Goal: Task Accomplishment & Management: Complete application form

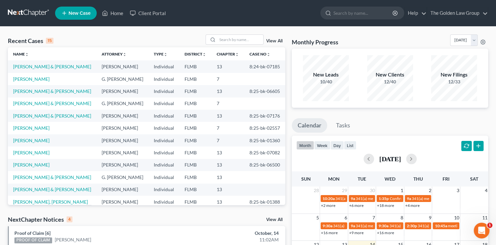
click at [83, 15] on span "New Case" at bounding box center [80, 13] width 22 height 5
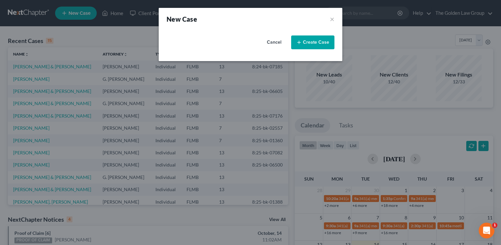
select select "15"
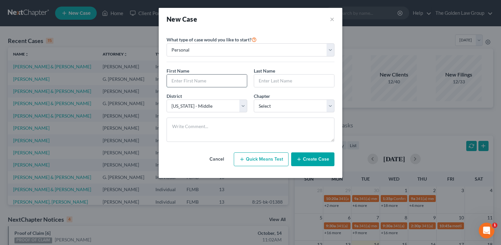
click at [210, 80] on input "text" at bounding box center [207, 80] width 80 height 12
type input "[PERSON_NAME]"
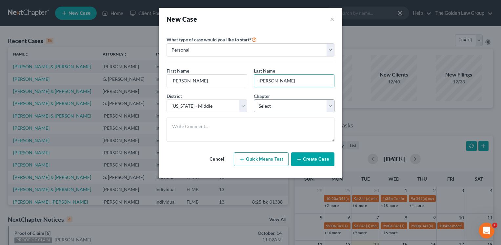
type input "[PERSON_NAME]"
click at [315, 104] on select "Select 7 11 12 13" at bounding box center [294, 105] width 81 height 13
select select "3"
click at [254, 99] on select "Select 7 11 12 13" at bounding box center [294, 105] width 81 height 13
click at [324, 162] on button "Create Case" at bounding box center [312, 159] width 43 height 14
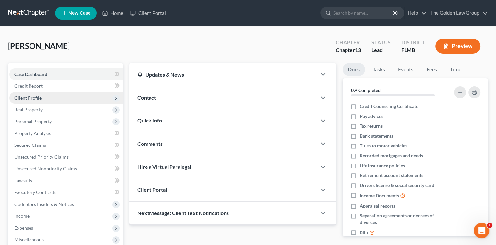
click at [43, 98] on span "Client Profile" at bounding box center [66, 98] width 114 height 12
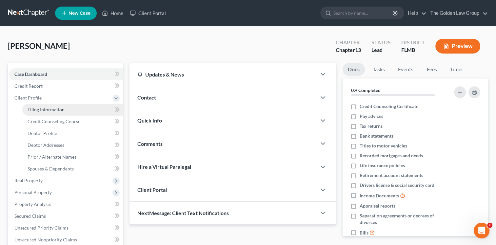
click at [46, 108] on span "Filing Information" at bounding box center [46, 110] width 37 height 6
select select "1"
select select "0"
select select "3"
select select "15"
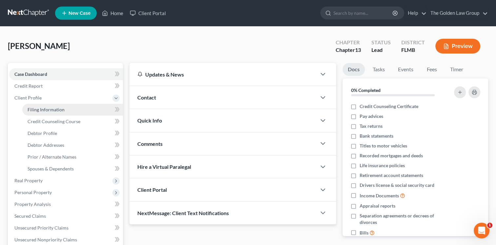
select select "9"
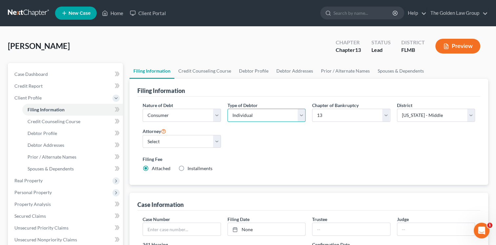
click at [302, 115] on select "Select Individual Joint" at bounding box center [267, 115] width 78 height 13
select select "1"
click at [228, 109] on select "Select Individual Joint" at bounding box center [267, 115] width 78 height 13
click at [329, 67] on link "Joint Debtor Profile" at bounding box center [341, 71] width 49 height 16
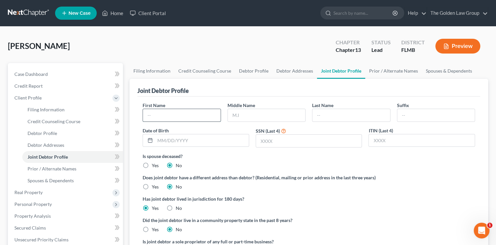
click at [170, 115] on input "text" at bounding box center [181, 115] width 77 height 12
type input "[PERSON_NAME]"
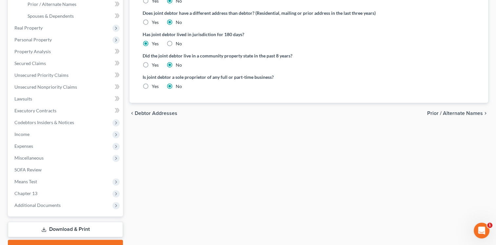
scroll to position [62, 0]
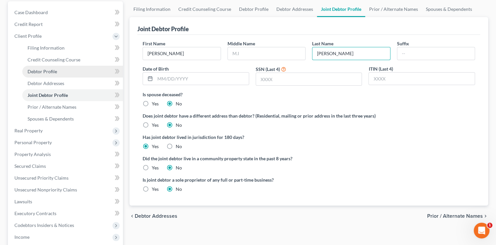
type input "[PERSON_NAME]"
click at [45, 92] on span "Joint Debtor Profile" at bounding box center [48, 95] width 40 height 6
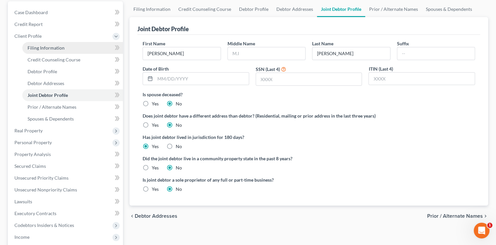
click at [51, 48] on span "Filing Information" at bounding box center [46, 48] width 37 height 6
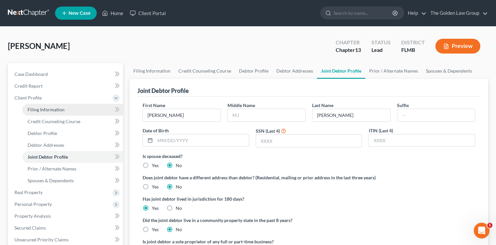
select select "1"
select select "3"
select select "15"
select select "9"
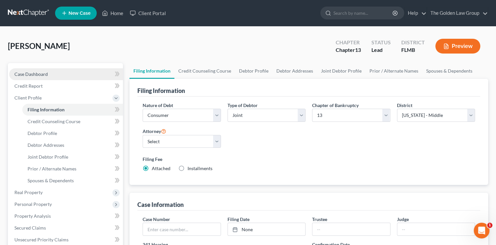
click at [37, 72] on span "Case Dashboard" at bounding box center [30, 74] width 33 height 6
click at [30, 72] on span "Case Dashboard" at bounding box center [30, 74] width 33 height 6
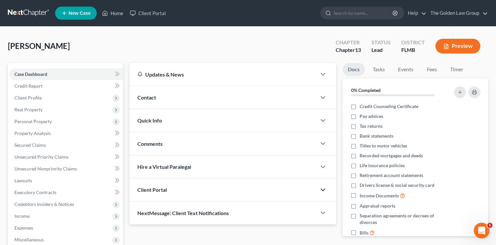
click at [321, 189] on icon "button" at bounding box center [323, 190] width 8 height 8
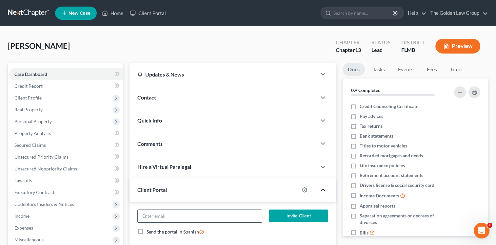
click at [160, 212] on input "email" at bounding box center [200, 216] width 124 height 12
paste input "[EMAIL_ADDRESS][DOMAIN_NAME]"
type input "[EMAIL_ADDRESS][DOMAIN_NAME]"
click at [314, 218] on button "Invite Client" at bounding box center [298, 215] width 59 height 13
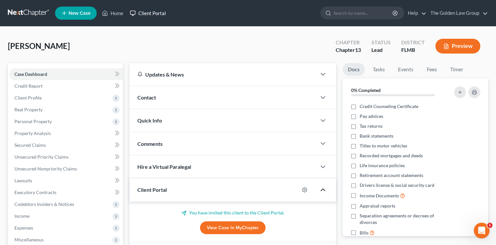
click at [155, 15] on link "Client Portal" at bounding box center [148, 13] width 43 height 12
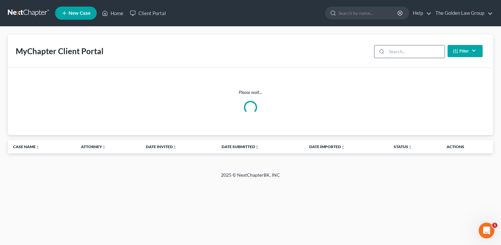
click at [387, 49] on input "search" at bounding box center [416, 51] width 58 height 12
click at [395, 52] on input "search" at bounding box center [416, 51] width 58 height 12
click at [397, 52] on input "search" at bounding box center [416, 51] width 58 height 12
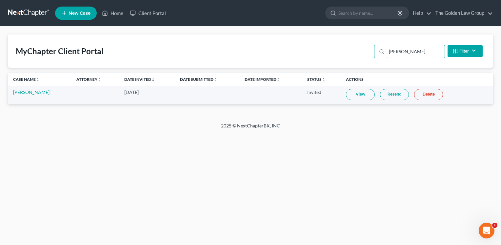
type input "[PERSON_NAME]"
click at [382, 94] on link "Resend" at bounding box center [394, 94] width 29 height 11
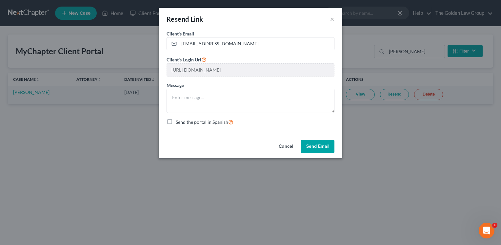
click at [319, 148] on button "Send Email" at bounding box center [317, 146] width 33 height 13
